Goal: Use online tool/utility: Utilize a website feature to perform a specific function

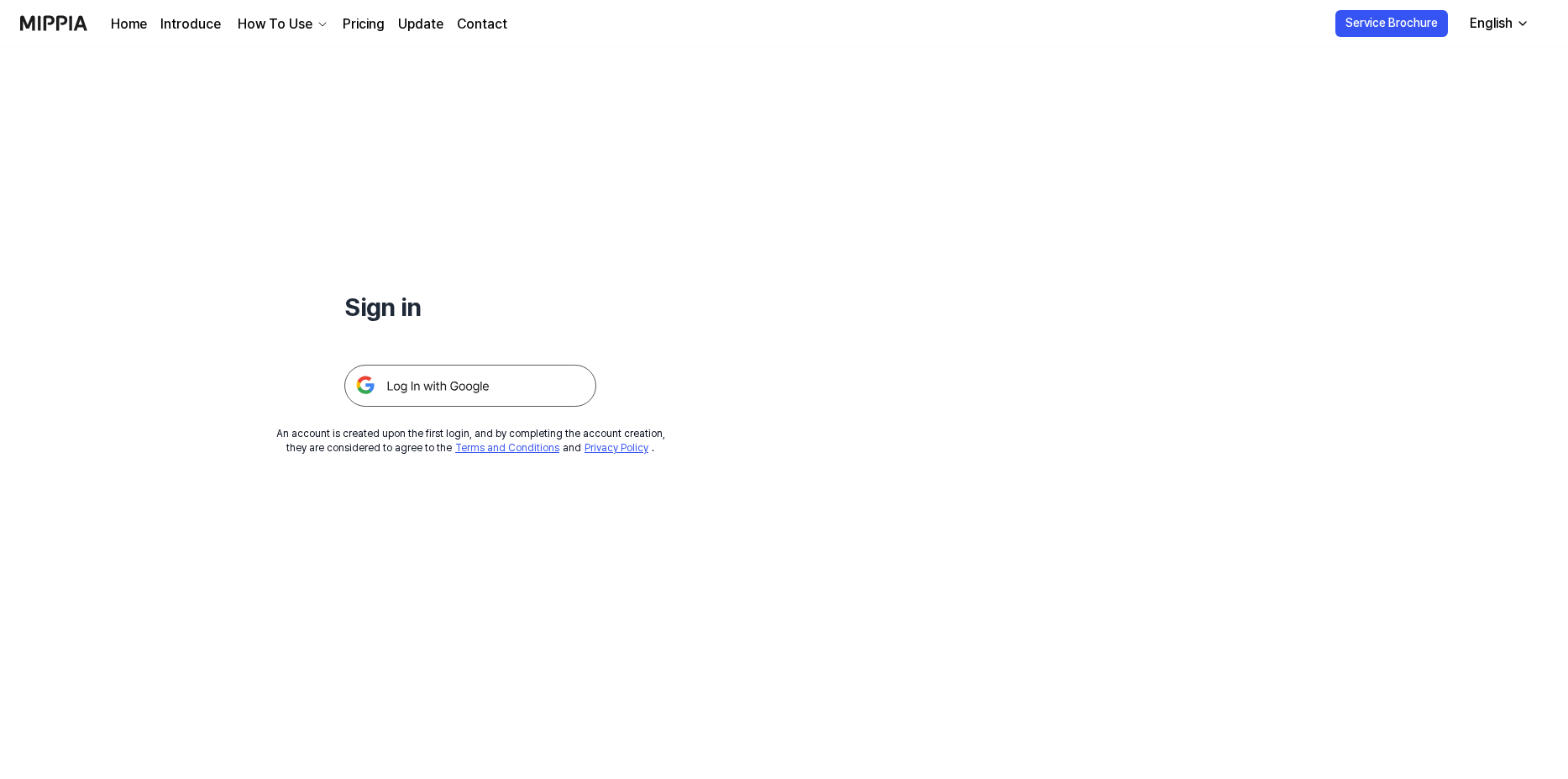
click at [457, 392] on img at bounding box center [470, 386] width 252 height 42
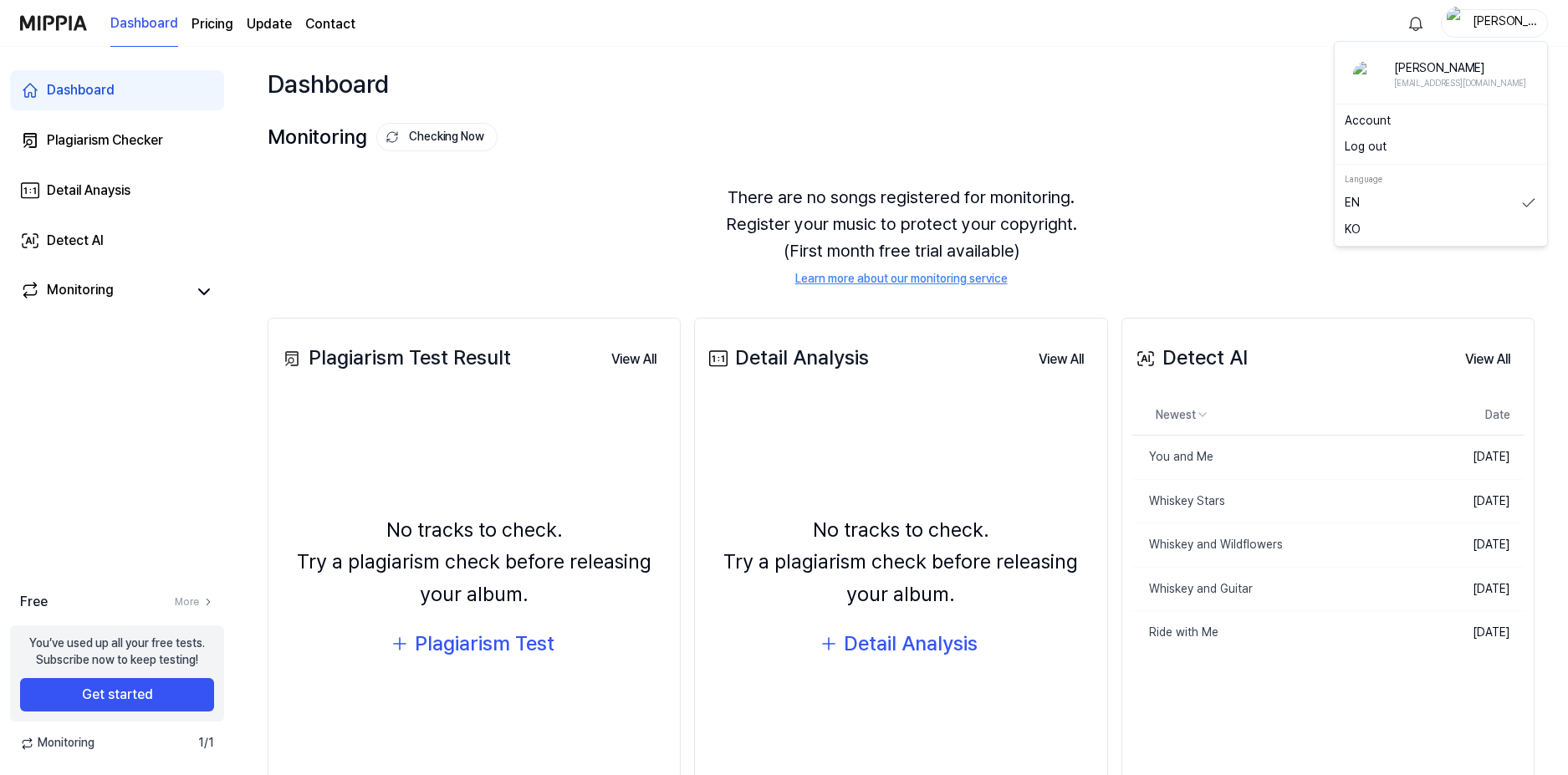
click at [1506, 25] on div "[PERSON_NAME]" at bounding box center [1504, 22] width 65 height 18
click at [1397, 140] on button "Log out" at bounding box center [1440, 146] width 192 height 16
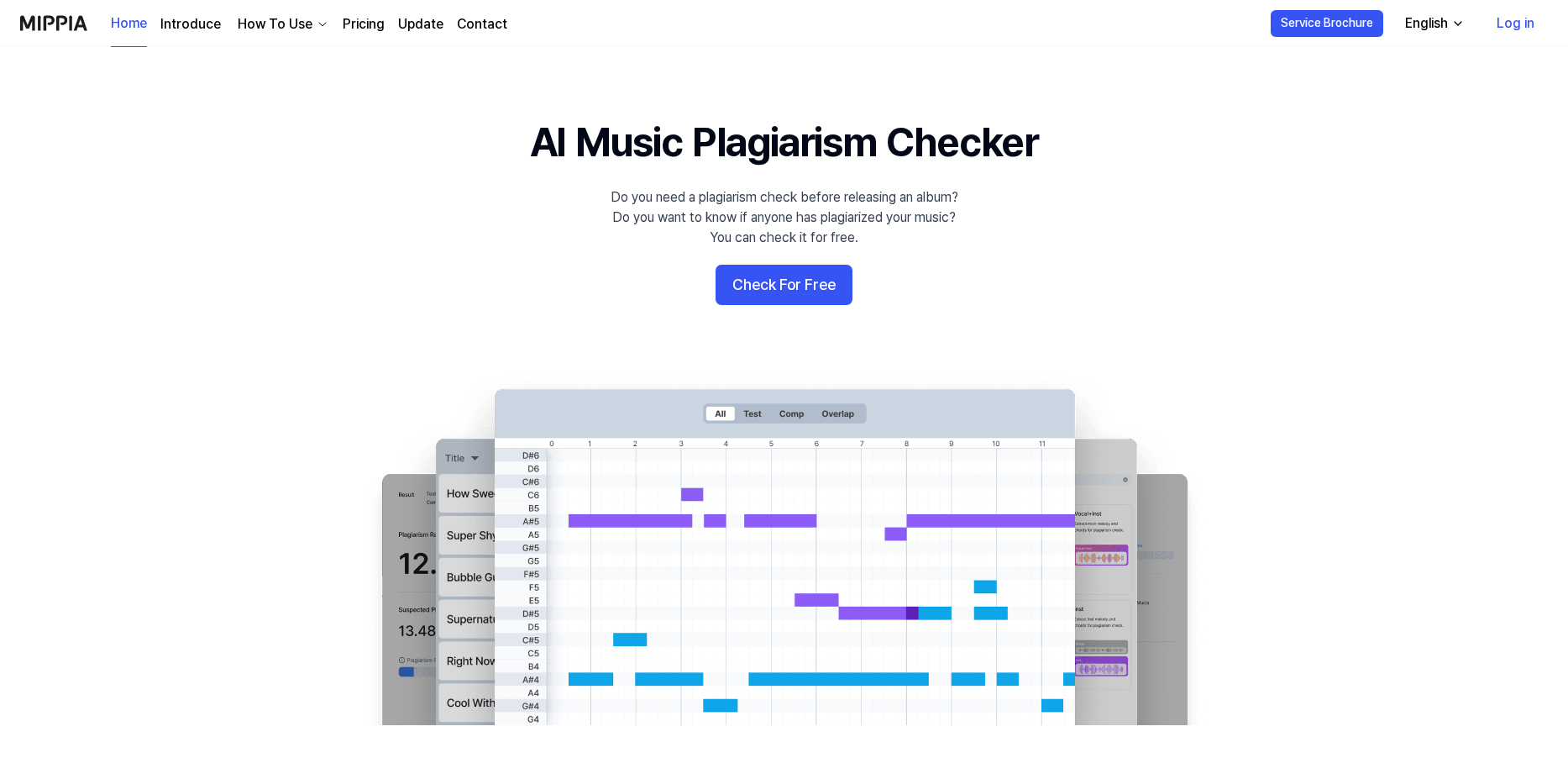
click at [1495, 17] on link "Log in" at bounding box center [1515, 23] width 64 height 47
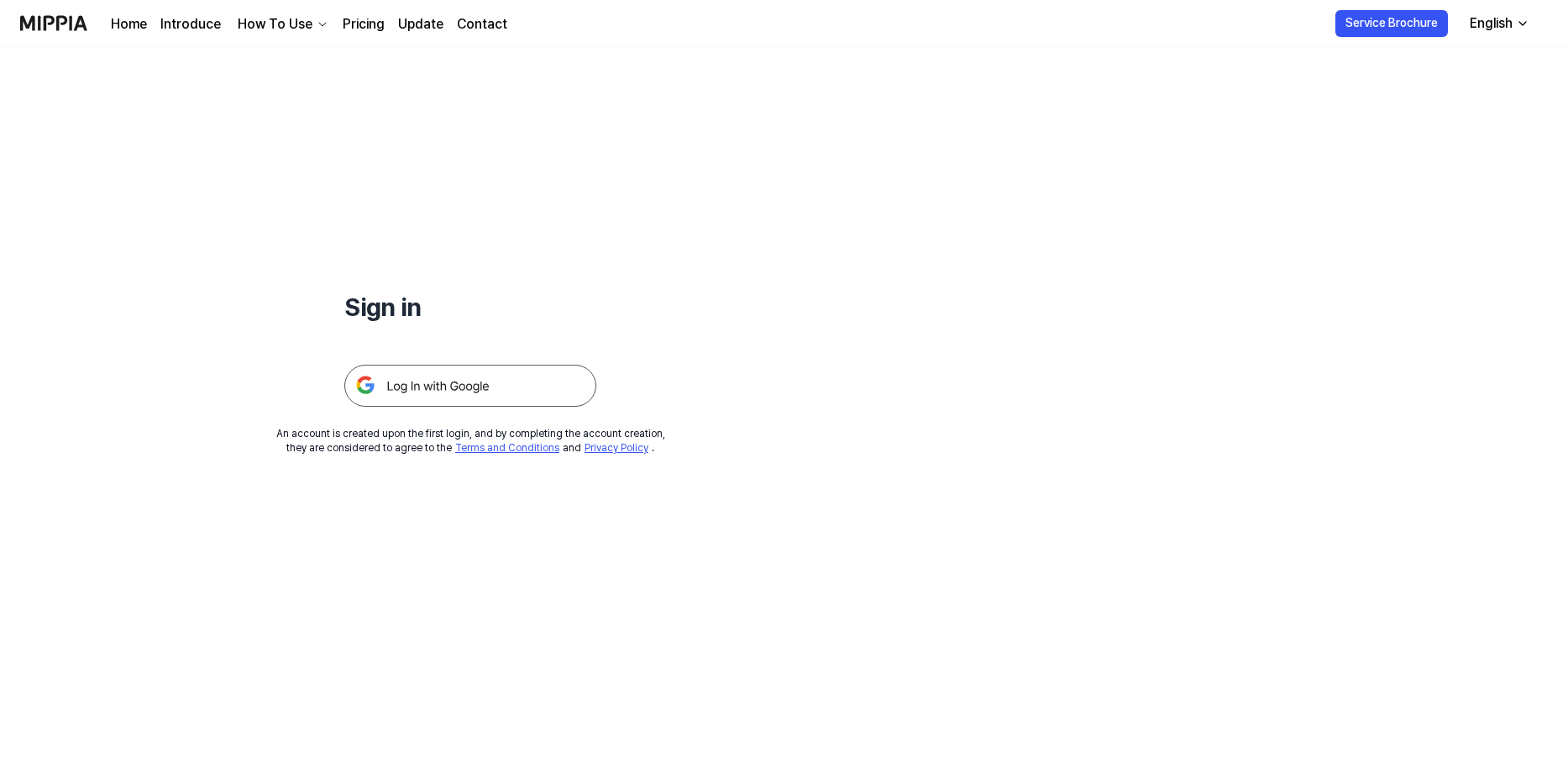
click at [531, 382] on img at bounding box center [470, 386] width 252 height 42
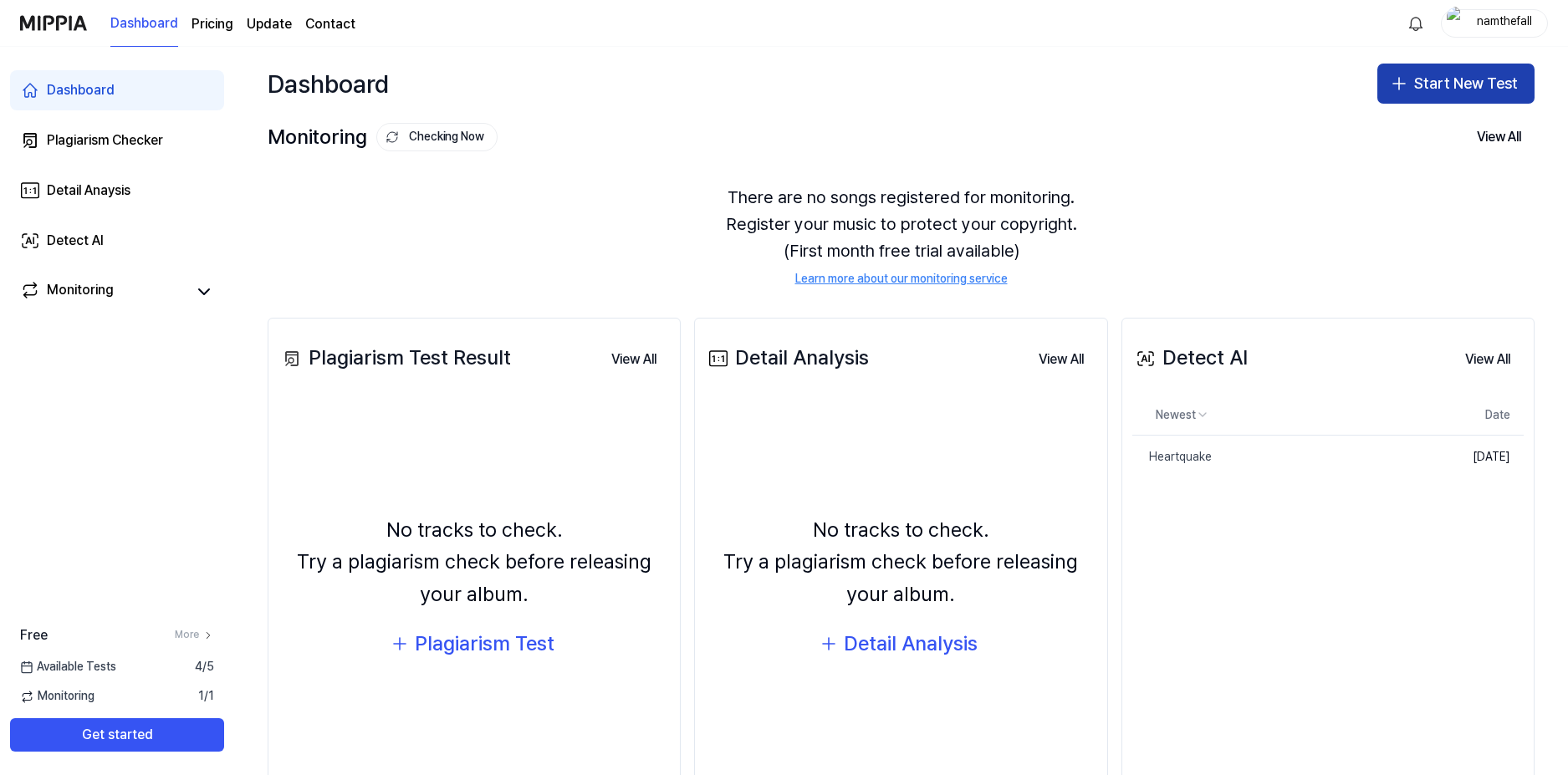
click at [1427, 90] on button "Start New Test" at bounding box center [1455, 83] width 157 height 40
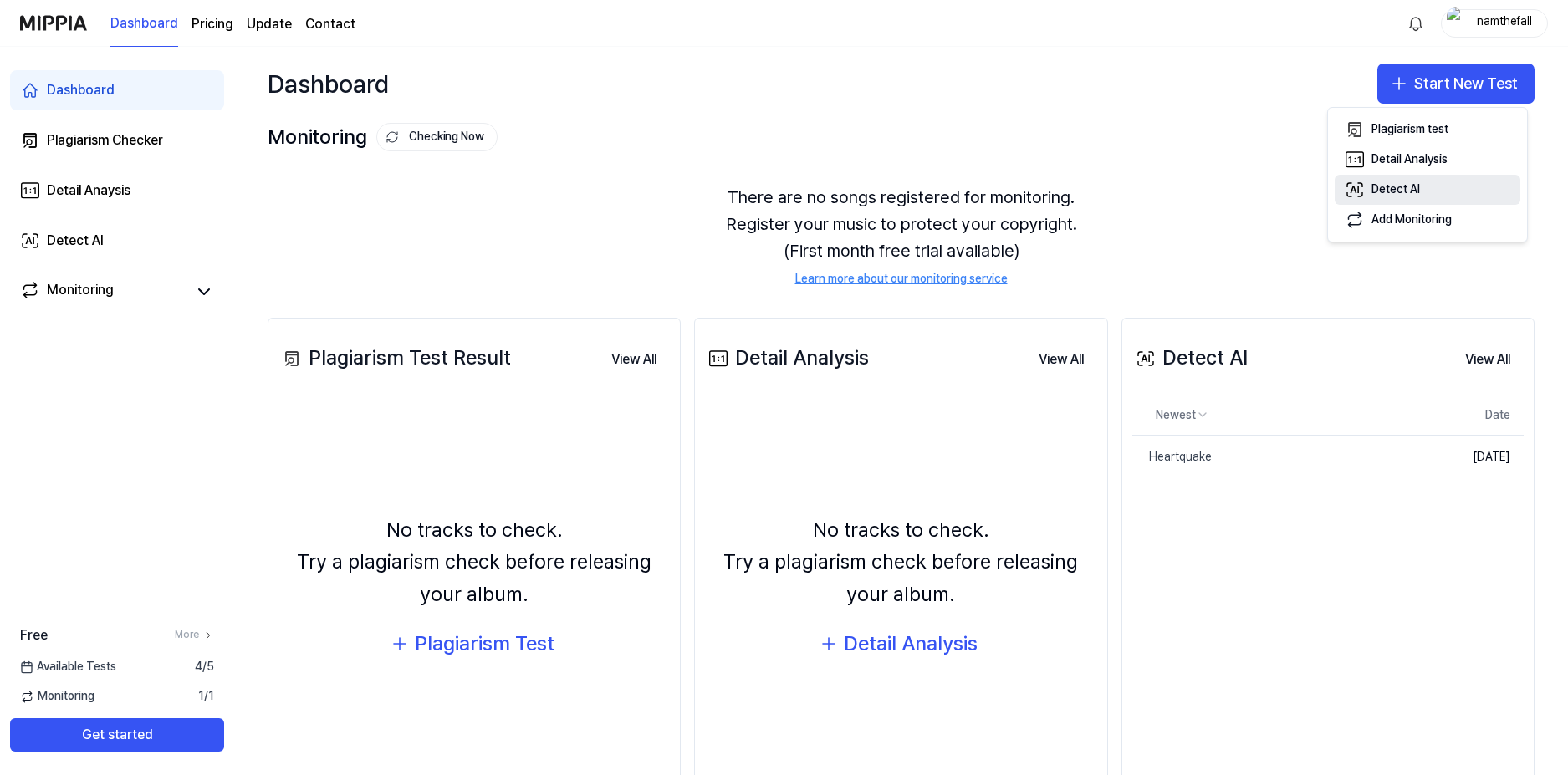
click at [1380, 187] on div "Detect AI" at bounding box center [1395, 189] width 49 height 16
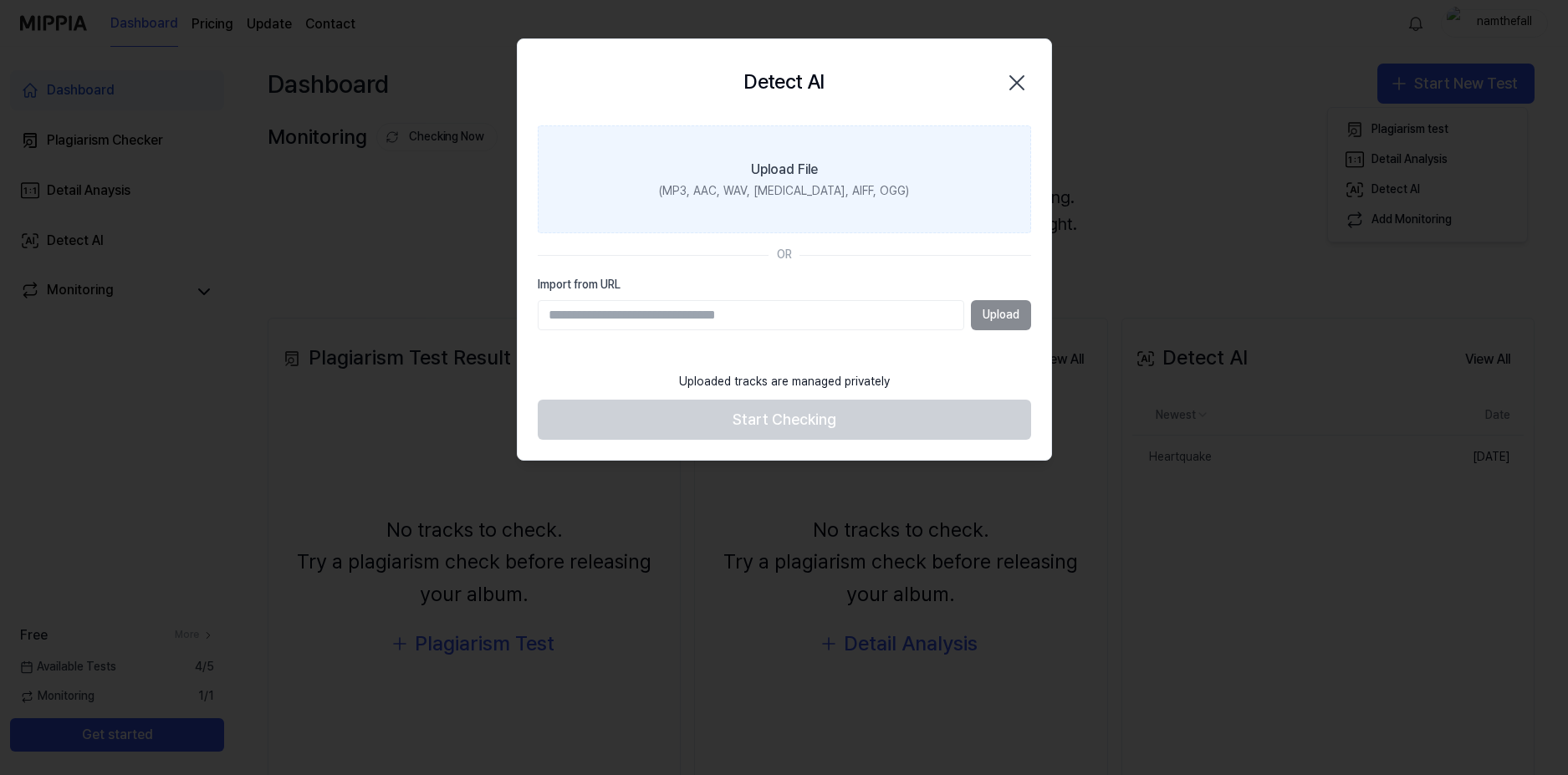
click at [767, 191] on div "(MP3, AAC, WAV, [MEDICAL_DATA], AIFF, OGG)" at bounding box center [784, 191] width 250 height 16
click at [0, 0] on input "Upload File (MP3, AAC, WAV, [MEDICAL_DATA], AIFF, OGG)" at bounding box center [0, 0] width 0 height 0
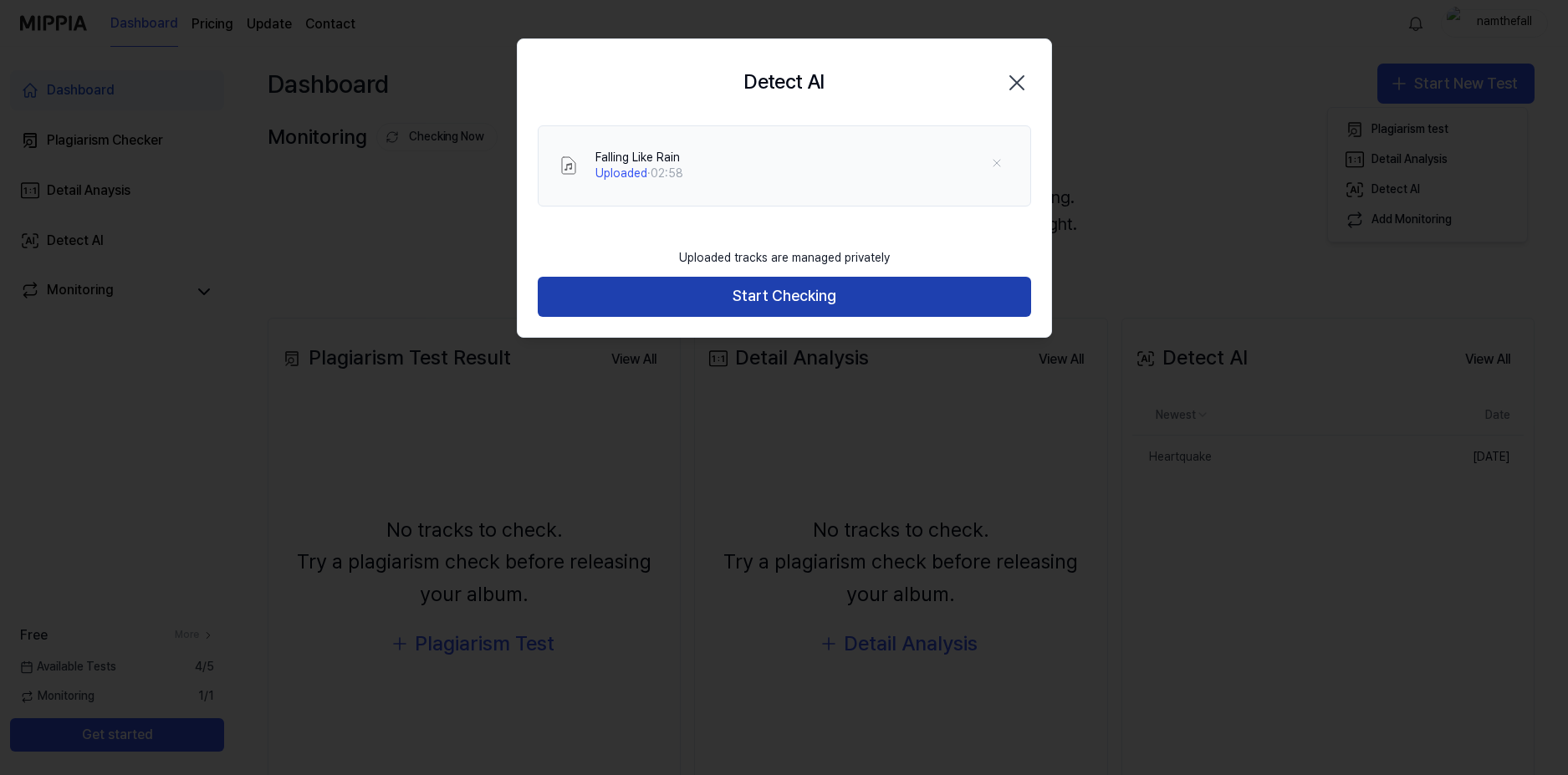
click at [851, 308] on button "Start Checking" at bounding box center [784, 296] width 493 height 40
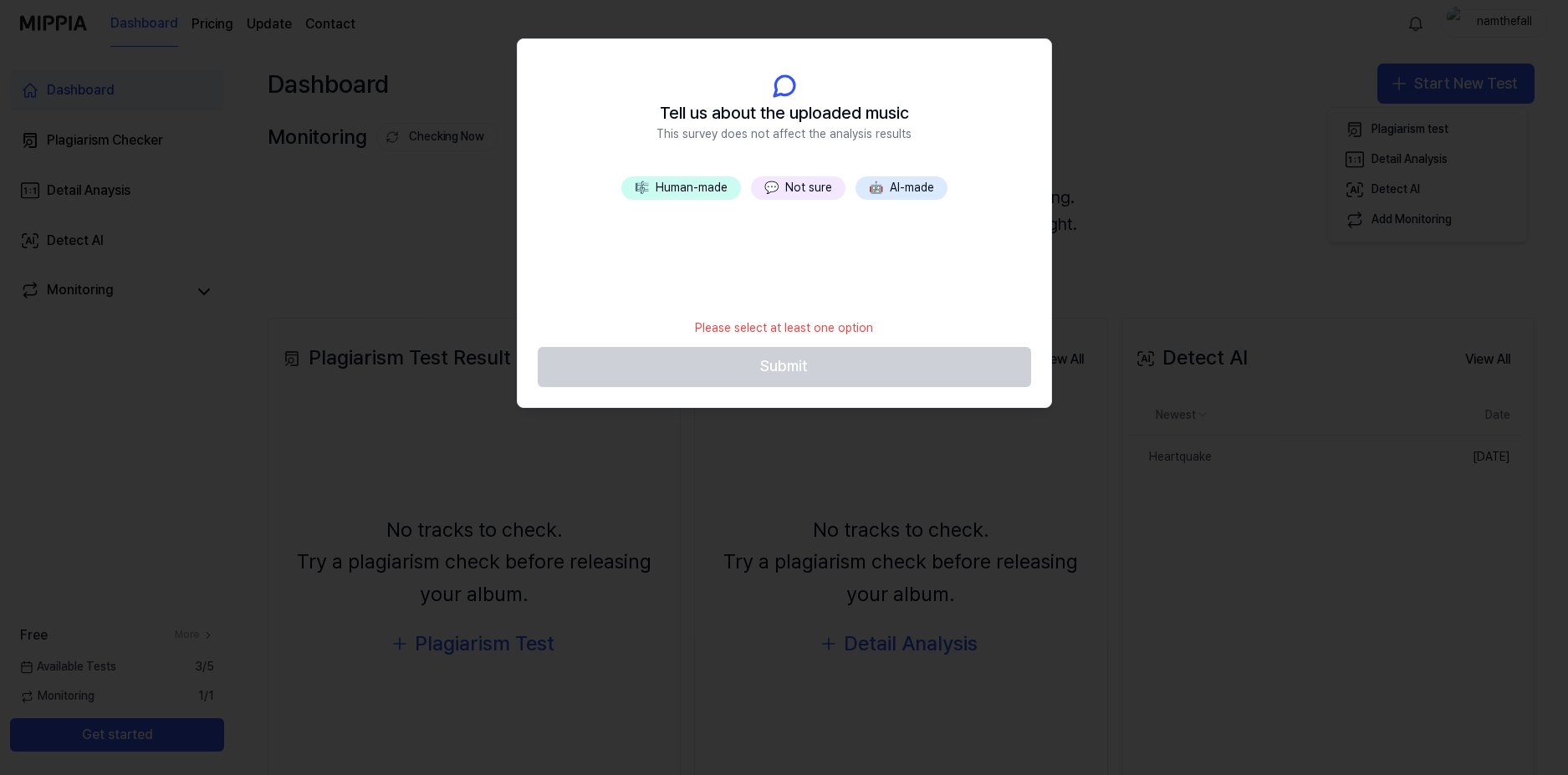
click at [804, 183] on button "💬 Not sure" at bounding box center [797, 188] width 95 height 23
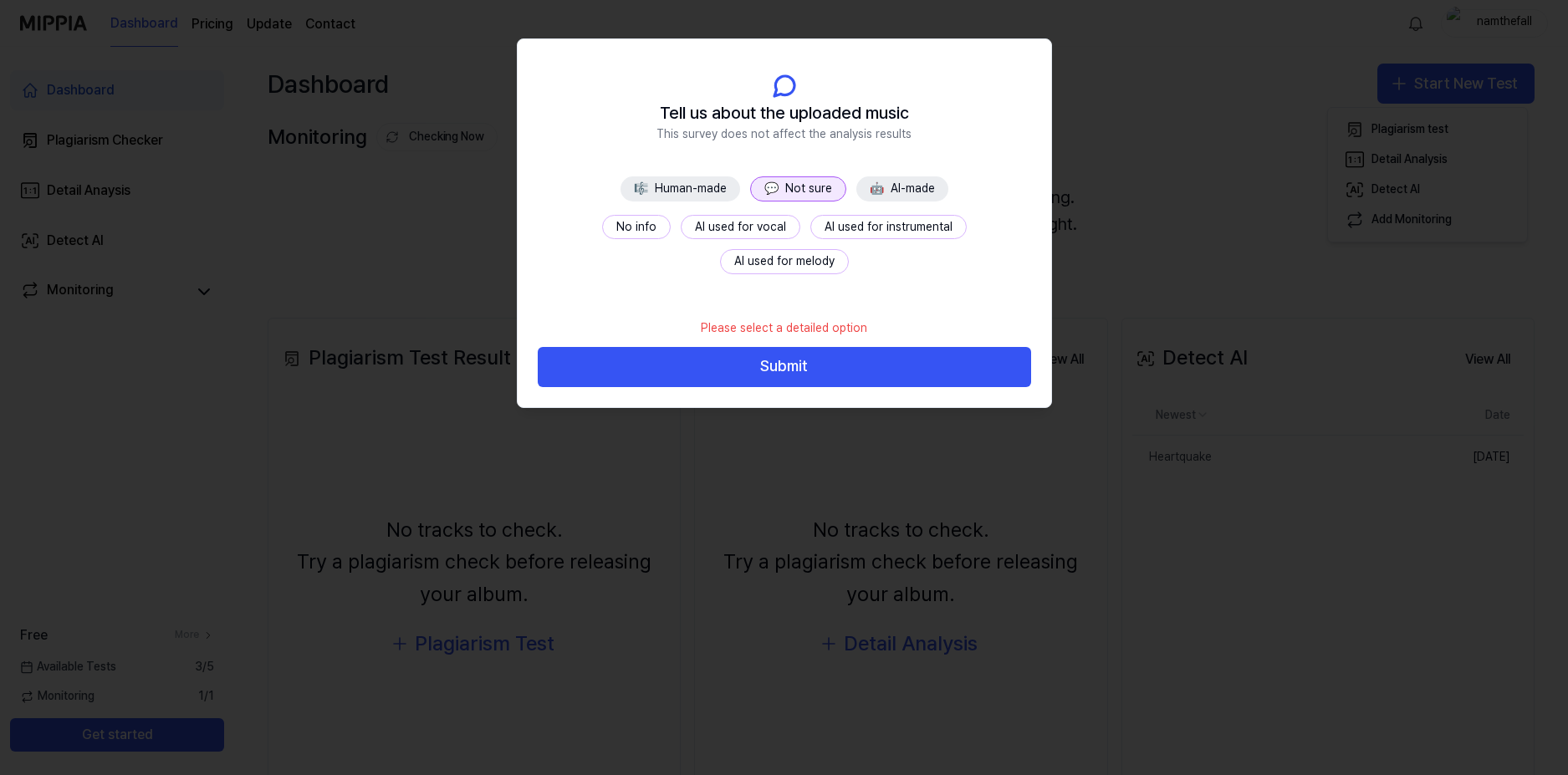
click at [865, 187] on button "🤖 AI-made" at bounding box center [903, 189] width 92 height 25
click at [758, 190] on button "💬 Not sure" at bounding box center [797, 189] width 95 height 25
click at [602, 221] on button "No info" at bounding box center [637, 227] width 69 height 25
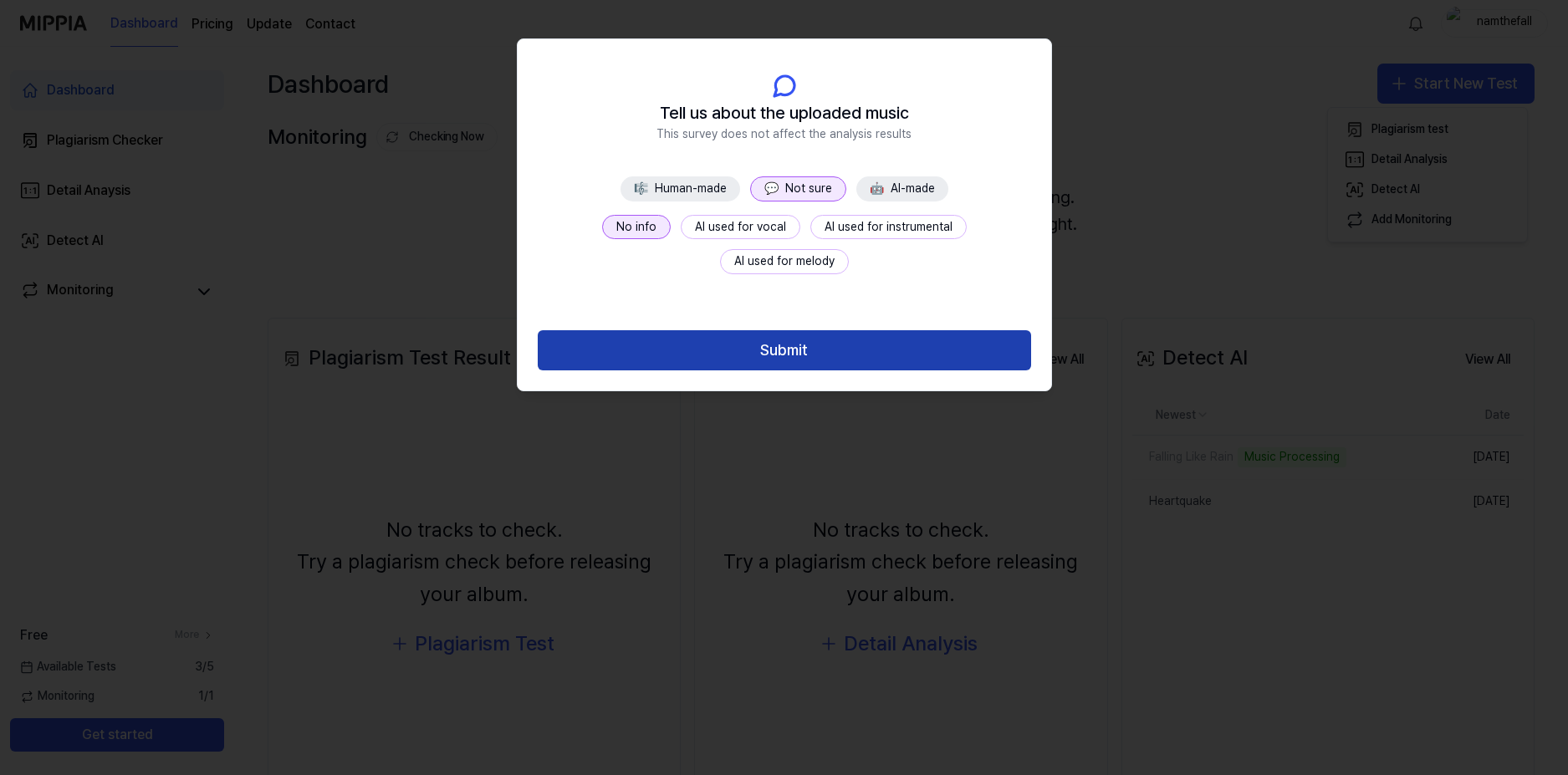
click at [819, 339] on button "Submit" at bounding box center [784, 350] width 493 height 40
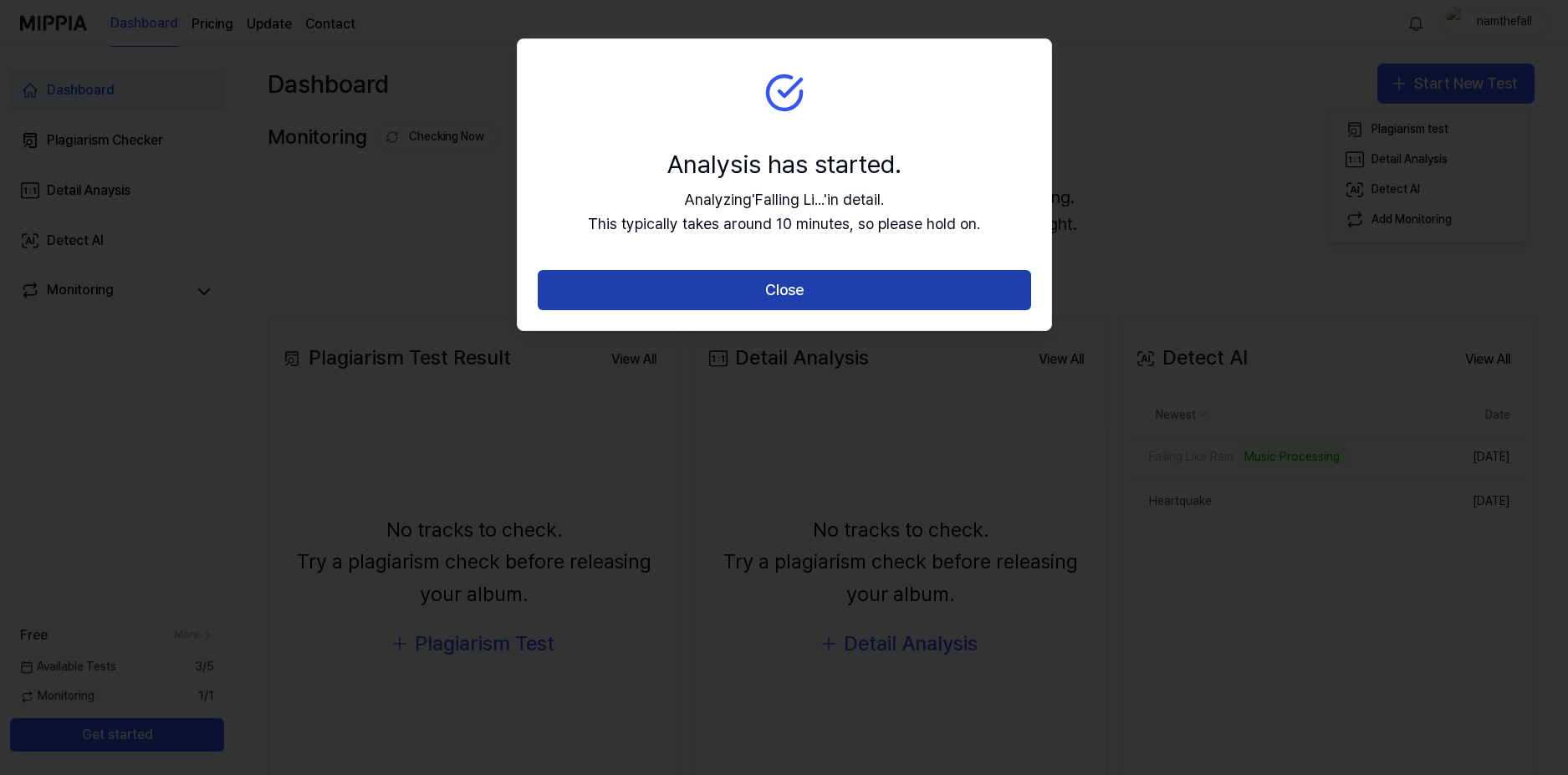
click at [819, 302] on button "Close" at bounding box center [784, 290] width 493 height 40
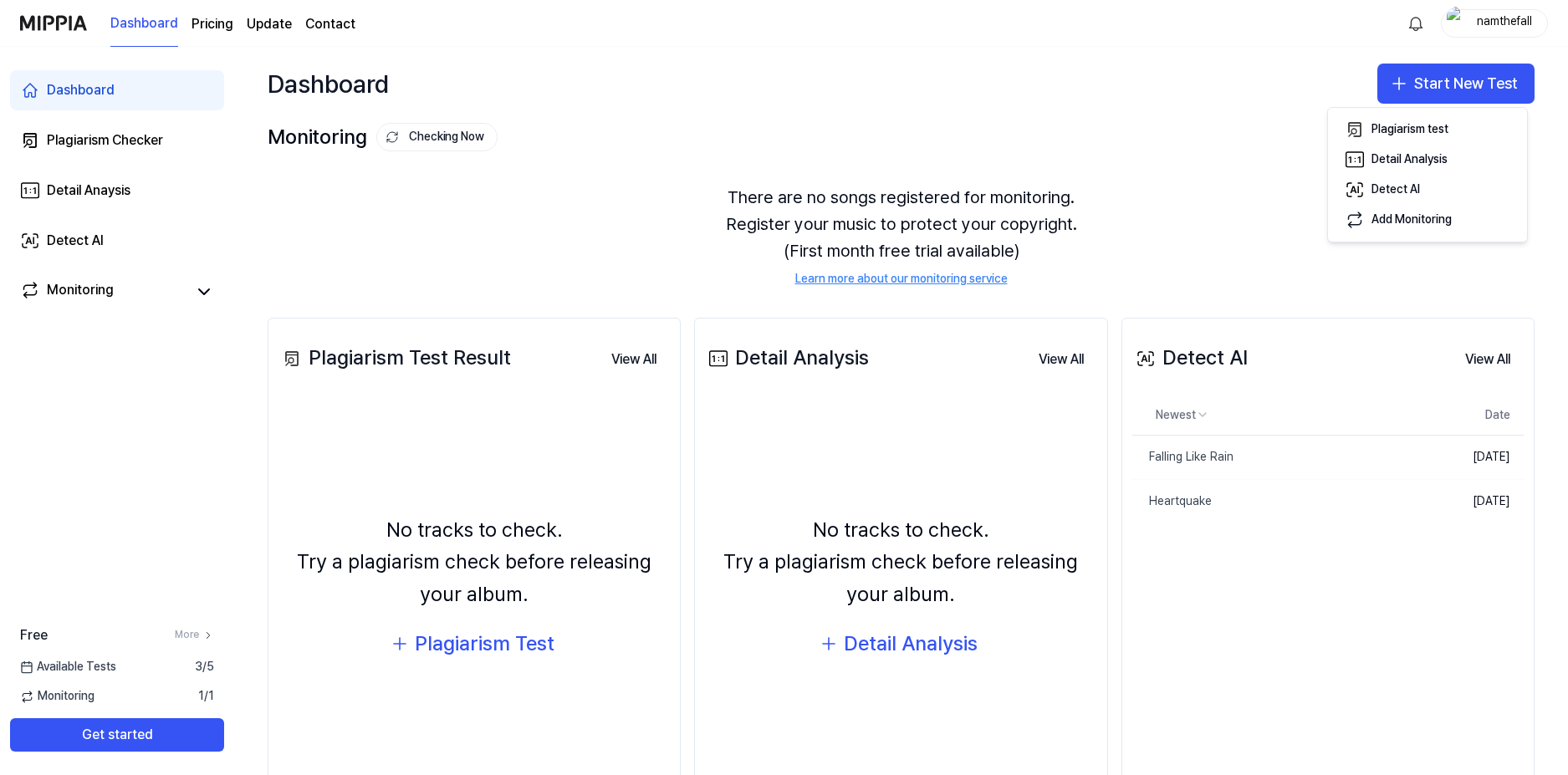
drag, startPoint x: 782, startPoint y: 109, endPoint x: 760, endPoint y: 134, distance: 33.3
click at [782, 108] on div "Dashboard Start New Test" at bounding box center [901, 83] width 1334 height 74
click at [104, 235] on link "Detect AI" at bounding box center [117, 241] width 214 height 40
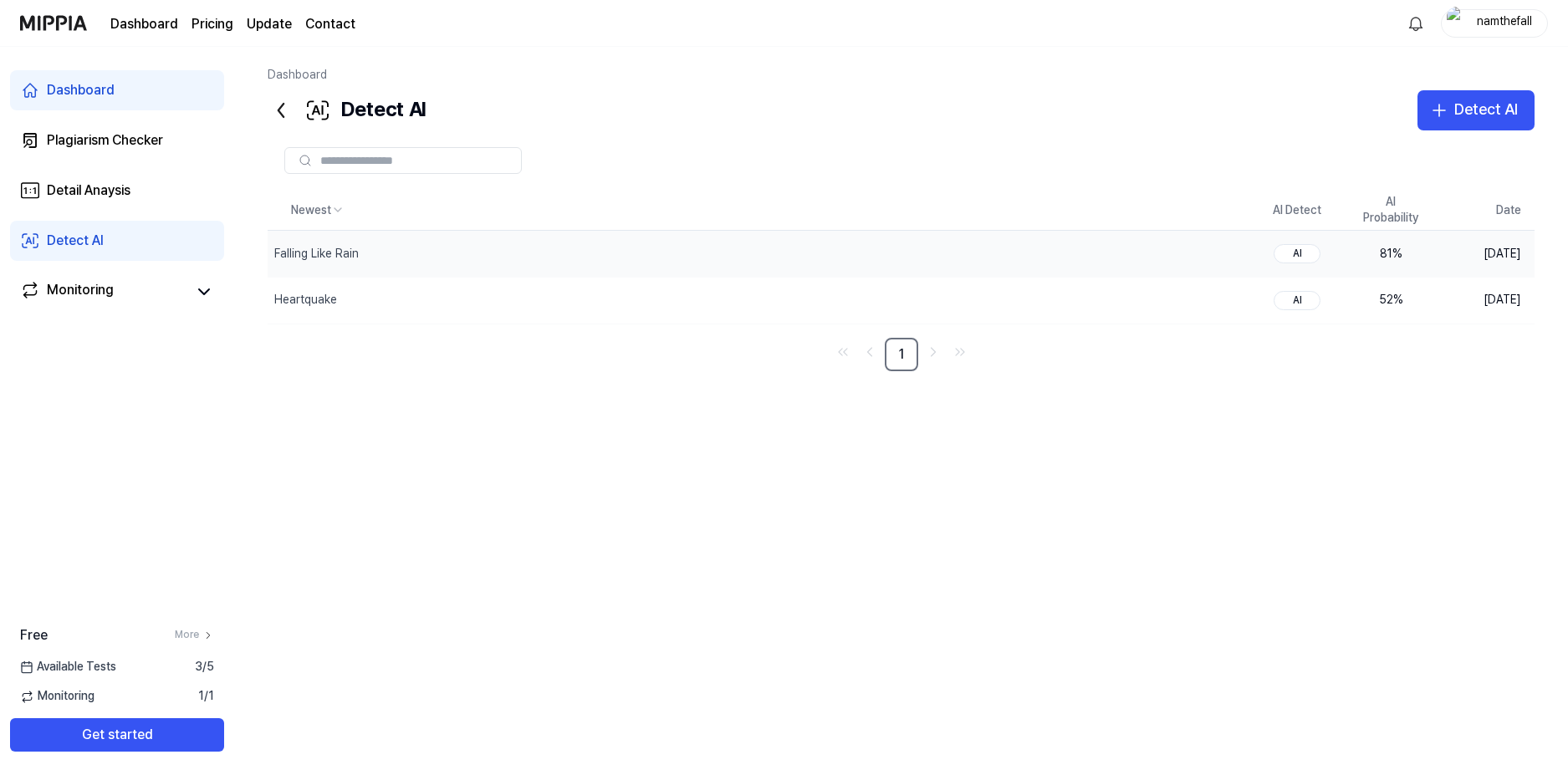
click at [1390, 246] on div "81 %" at bounding box center [1390, 253] width 67 height 16
